Goal: Find specific page/section: Find specific page/section

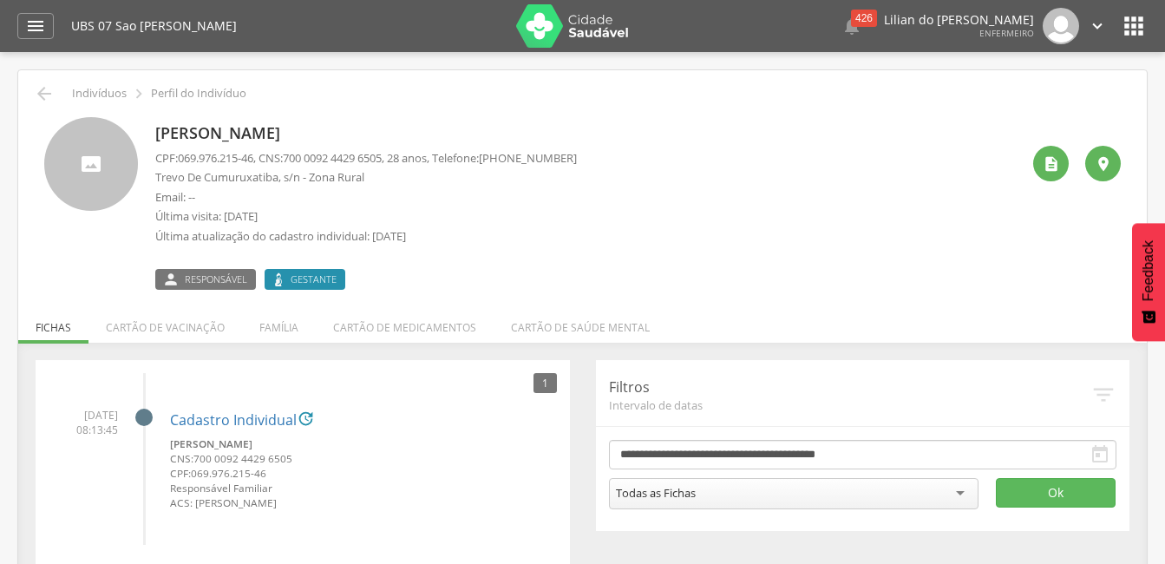
click at [56, 90] on div " Indivíduos  Perfil do Indivíduo" at bounding box center [582, 93] width 1103 height 21
click at [1044, 171] on icon "" at bounding box center [1051, 163] width 17 height 17
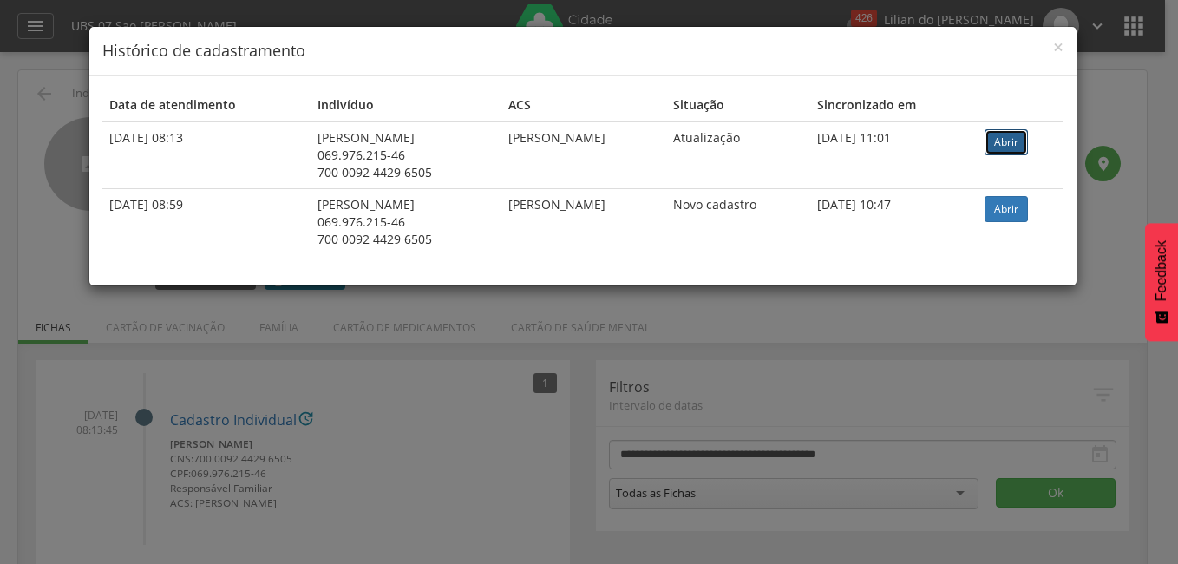
click at [1012, 142] on link "Abrir" at bounding box center [1006, 142] width 43 height 26
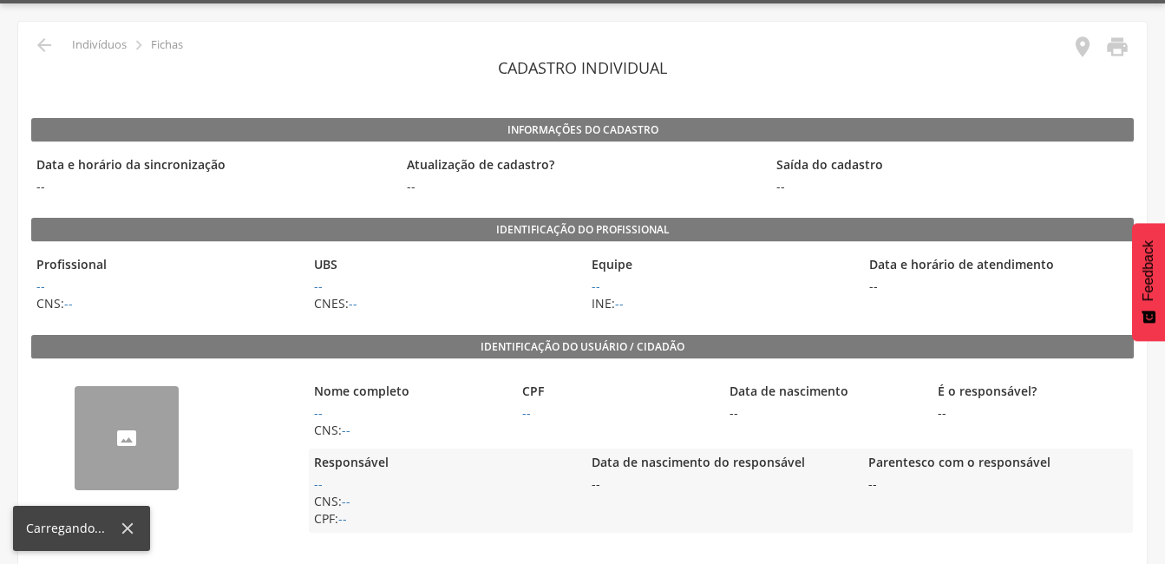
scroll to position [87, 0]
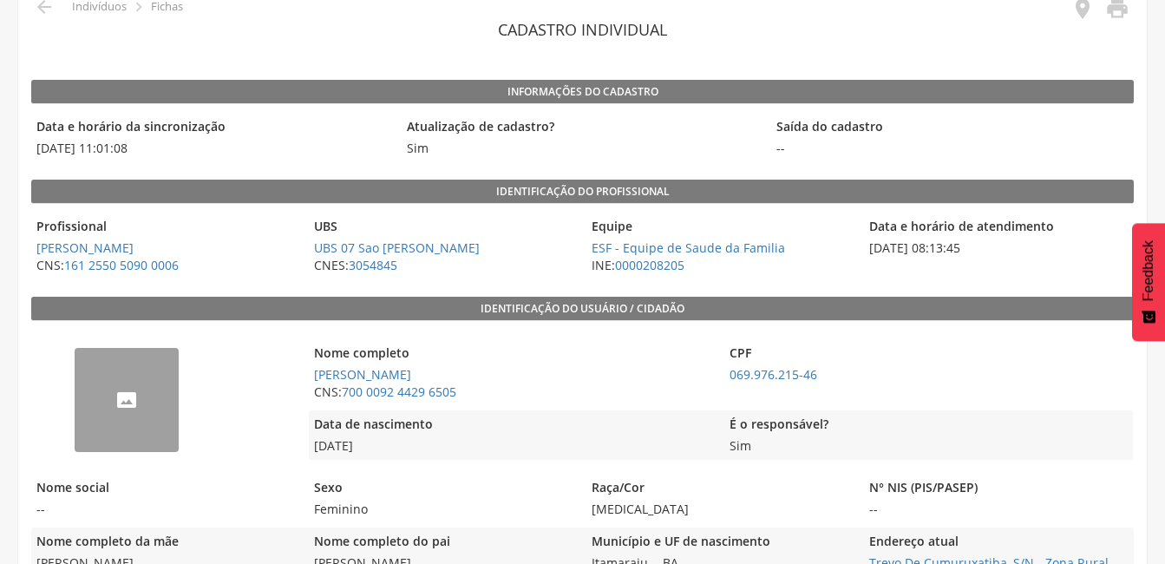
click at [768, 364] on legend "CPF" at bounding box center [927, 354] width 407 height 20
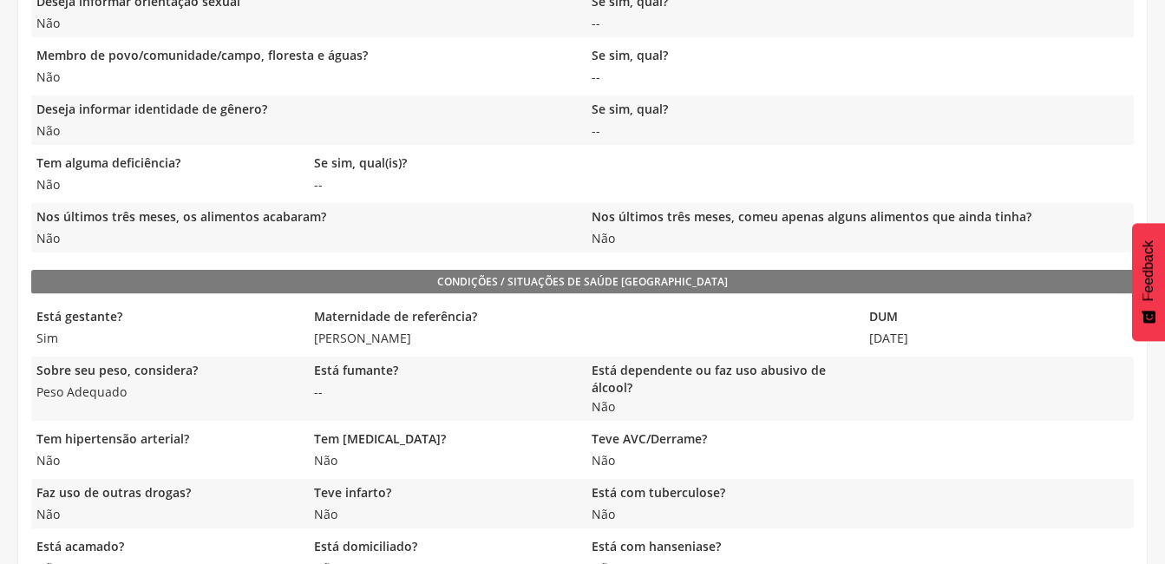
scroll to position [1041, 0]
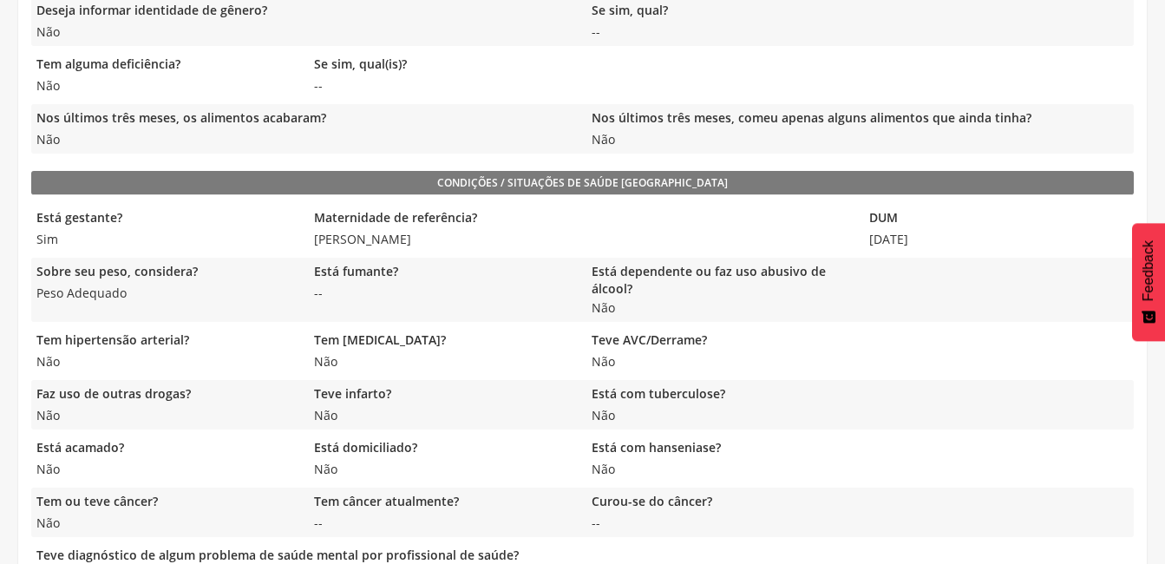
drag, startPoint x: 950, startPoint y: 238, endPoint x: 871, endPoint y: 236, distance: 79.0
click at [871, 236] on span "[DATE]" at bounding box center [998, 239] width 269 height 17
copy span "[DATE]"
